Goal: Task Accomplishment & Management: Manage account settings

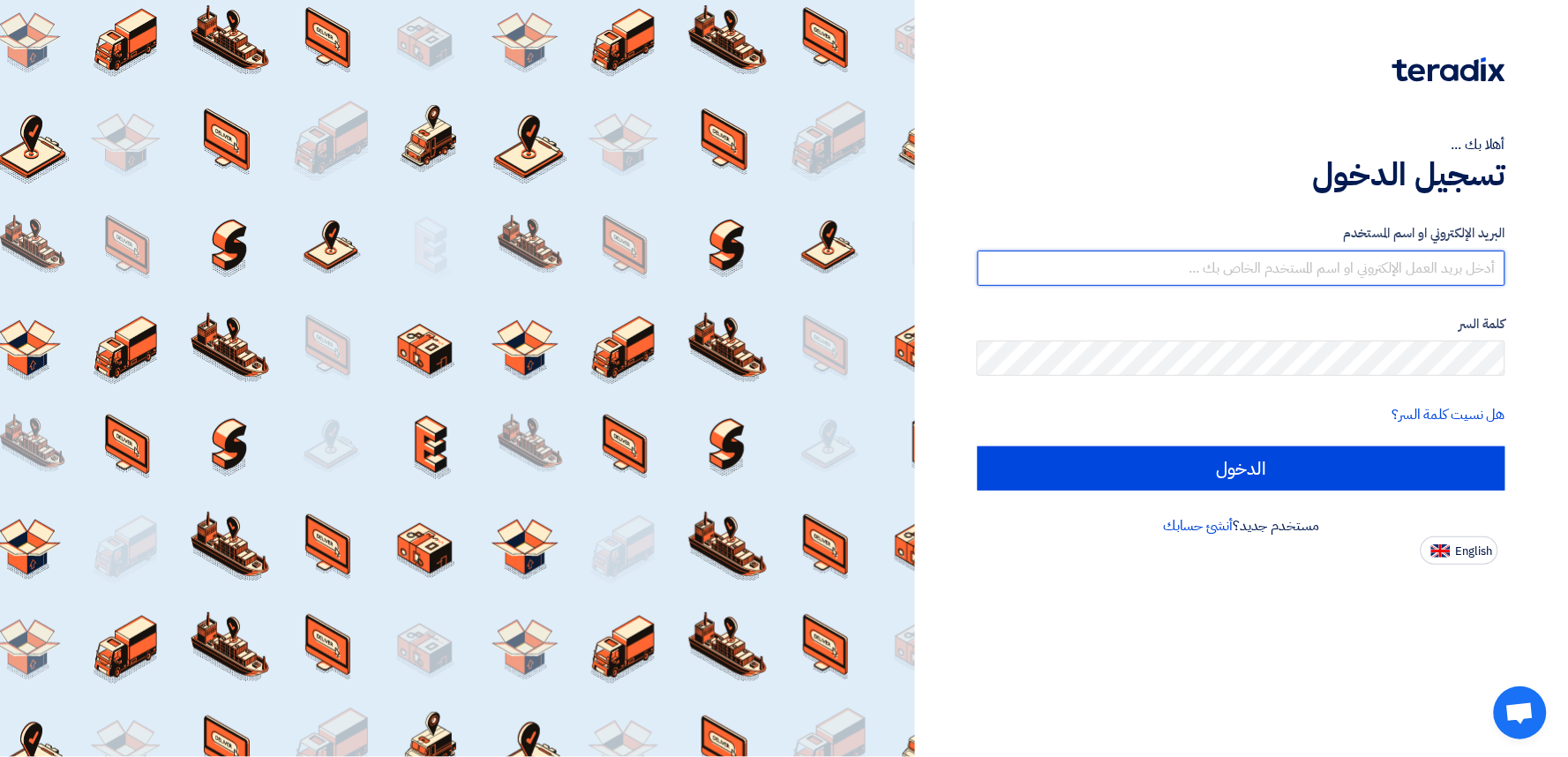
type input "[EMAIL_ADDRESS][DOMAIN_NAME]"
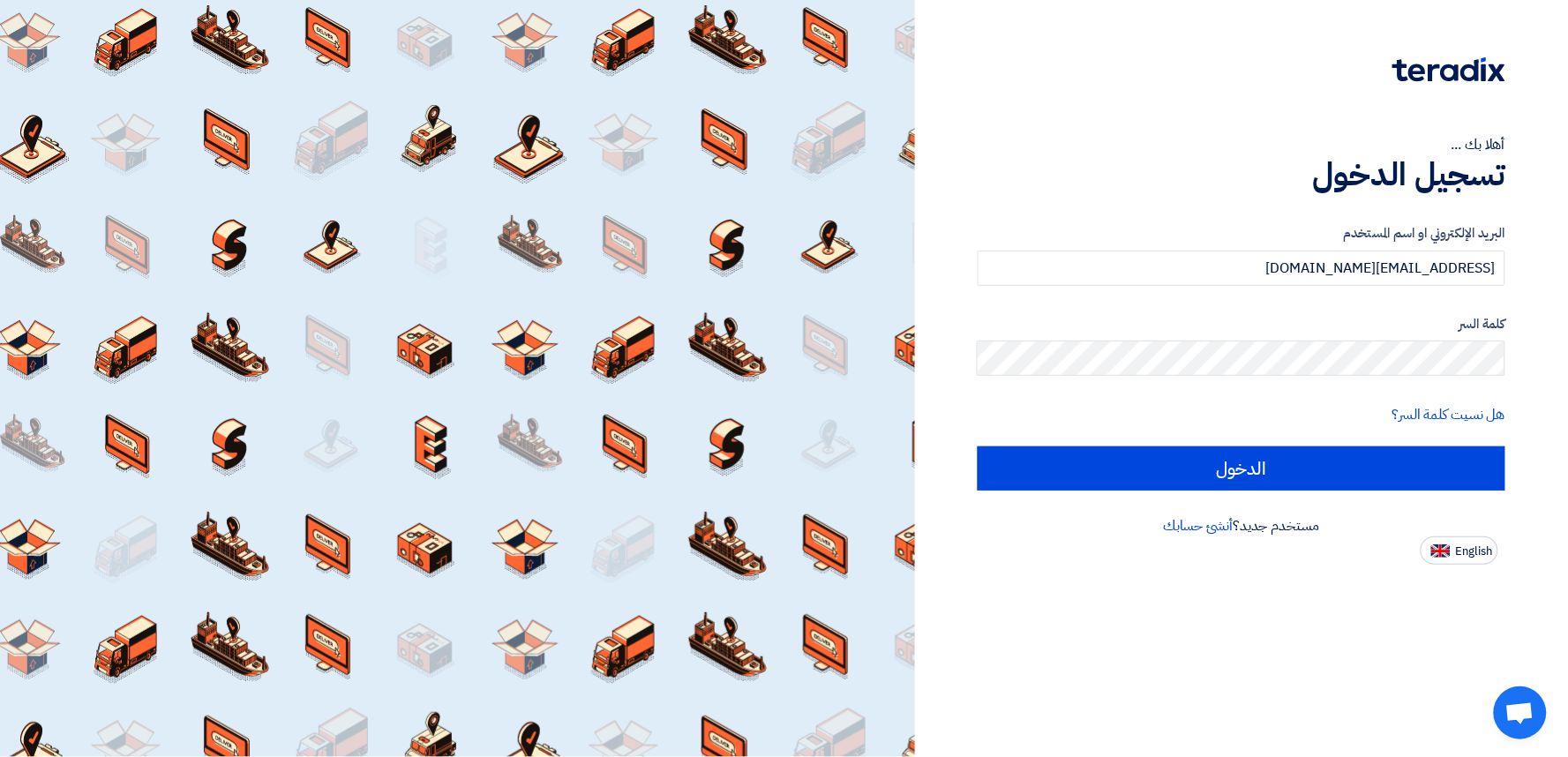
click at [805, 43] on div at bounding box center [457, 378] width 915 height 757
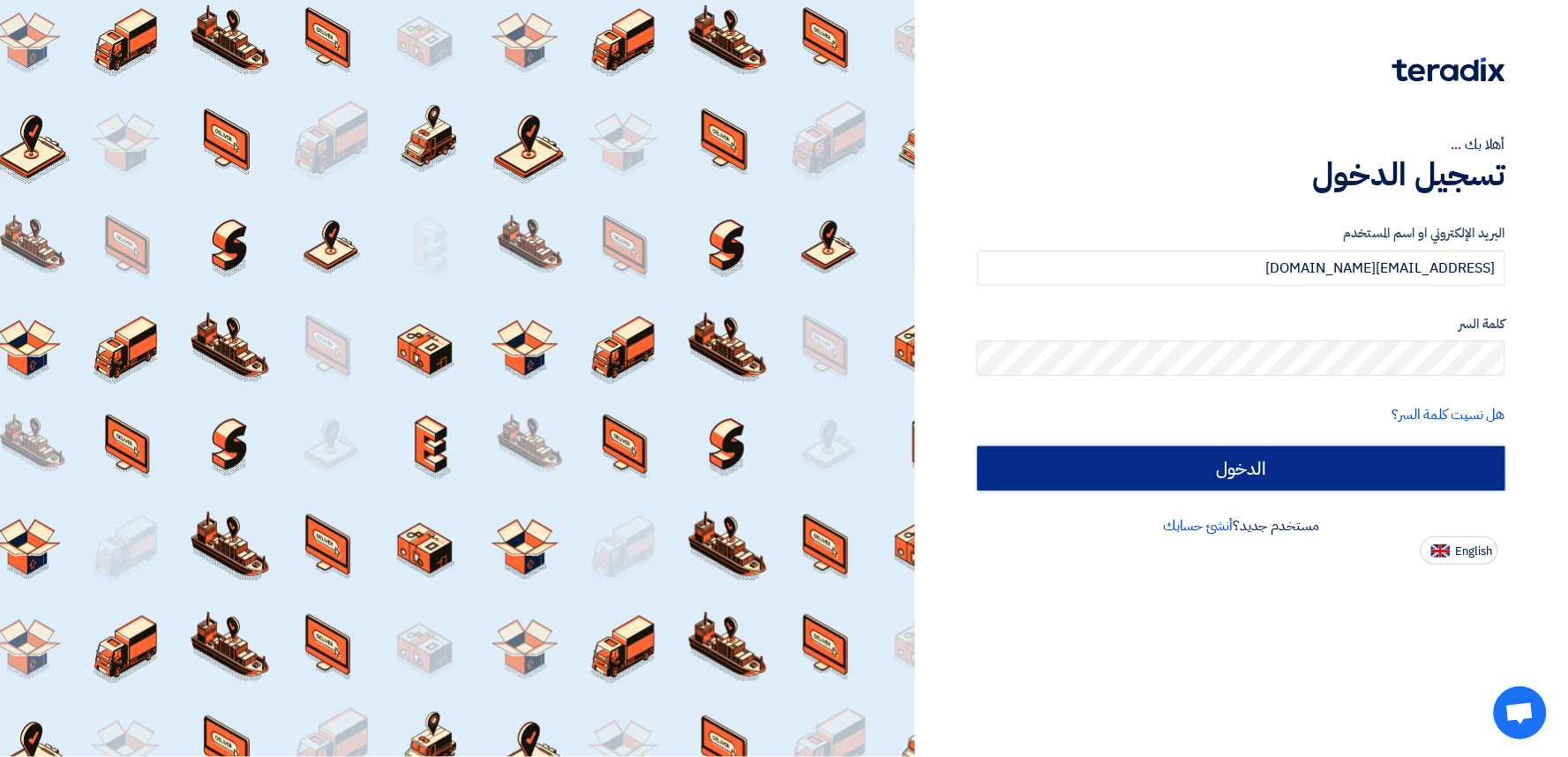
click at [1271, 467] on input "الدخول" at bounding box center [1241, 468] width 527 height 44
